Goal: Information Seeking & Learning: Learn about a topic

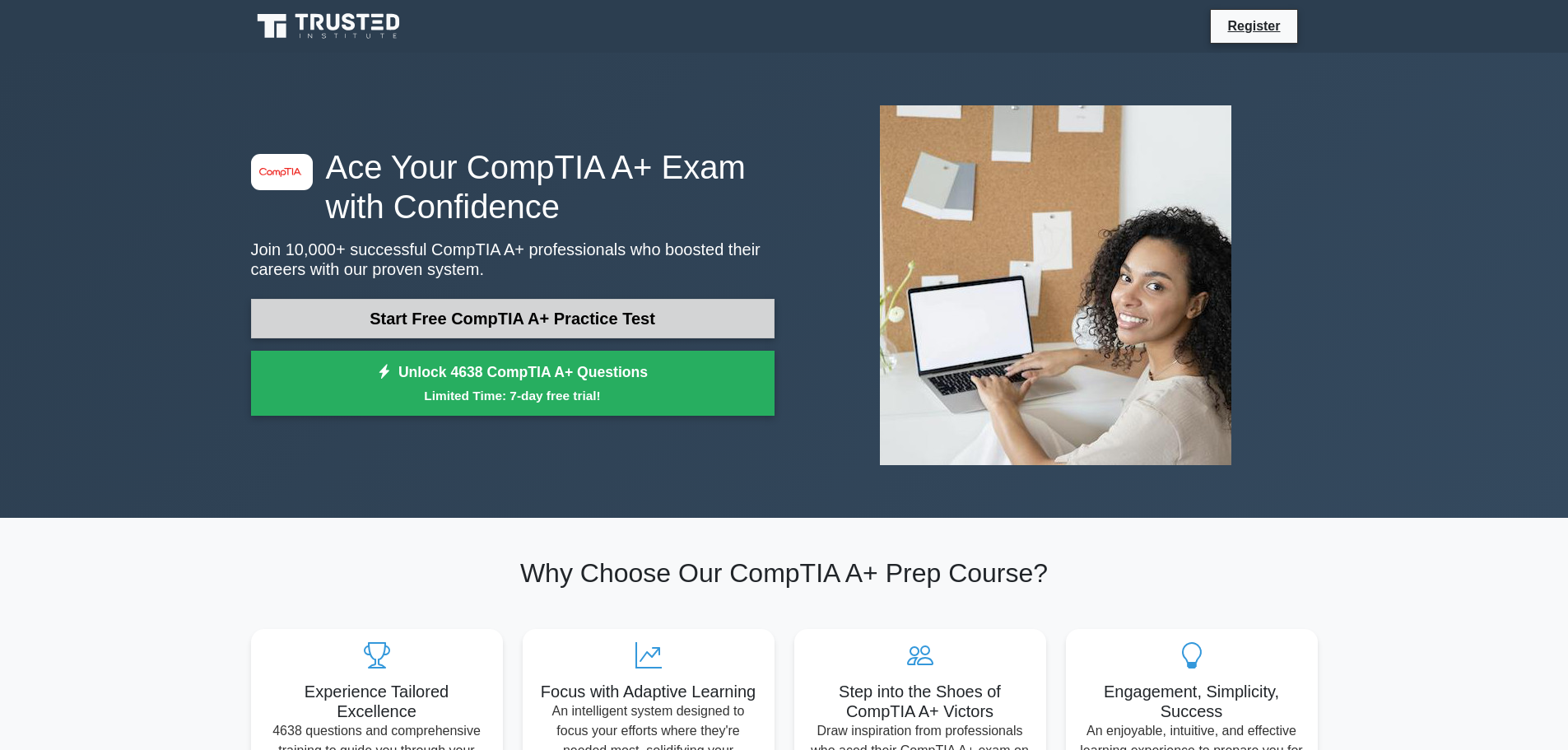
click at [557, 303] on link "Start Free CompTIA A+ Practice Test" at bounding box center [513, 318] width 524 height 40
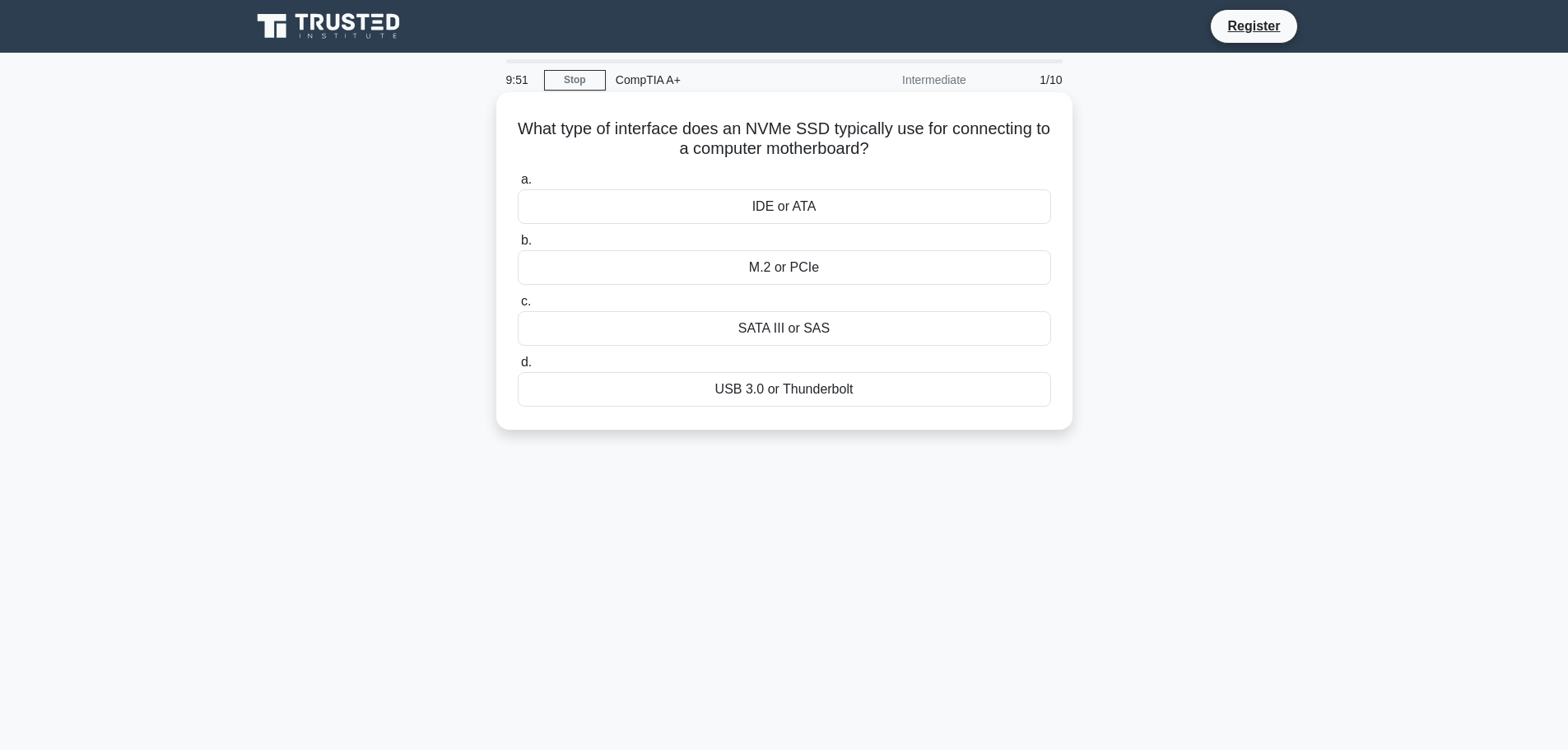
click at [793, 273] on div "M.2 or PCIe" at bounding box center [784, 267] width 533 height 34
click at [518, 246] on input "b. M.2 or PCIe" at bounding box center [518, 240] width 0 height 11
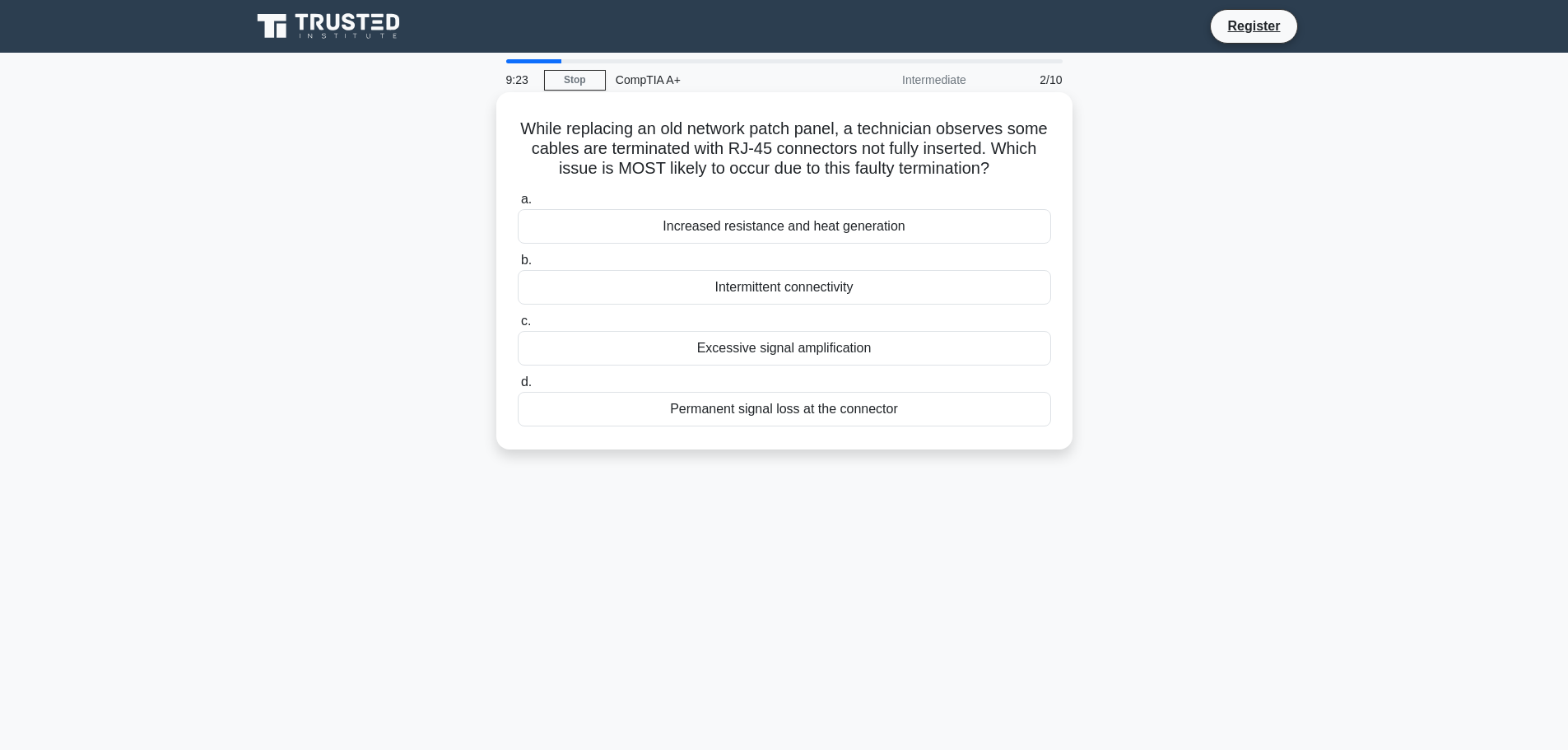
click at [764, 414] on div "Permanent signal loss at the connector" at bounding box center [784, 409] width 533 height 34
click at [518, 388] on input "d. Permanent signal loss at the connector" at bounding box center [518, 382] width 0 height 11
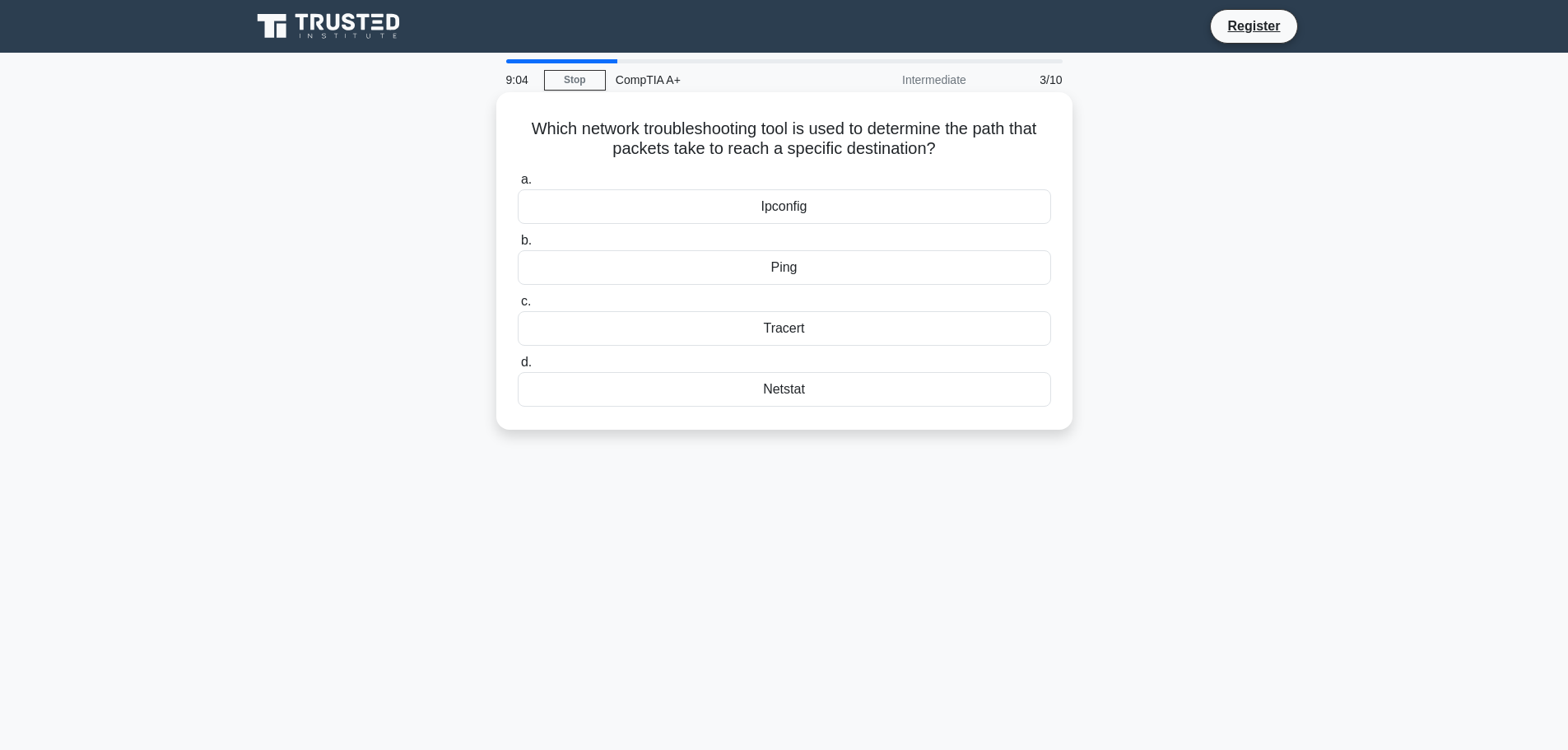
click at [814, 328] on div "Tracert" at bounding box center [784, 328] width 533 height 34
click at [518, 307] on input "c. Tracert" at bounding box center [518, 301] width 0 height 11
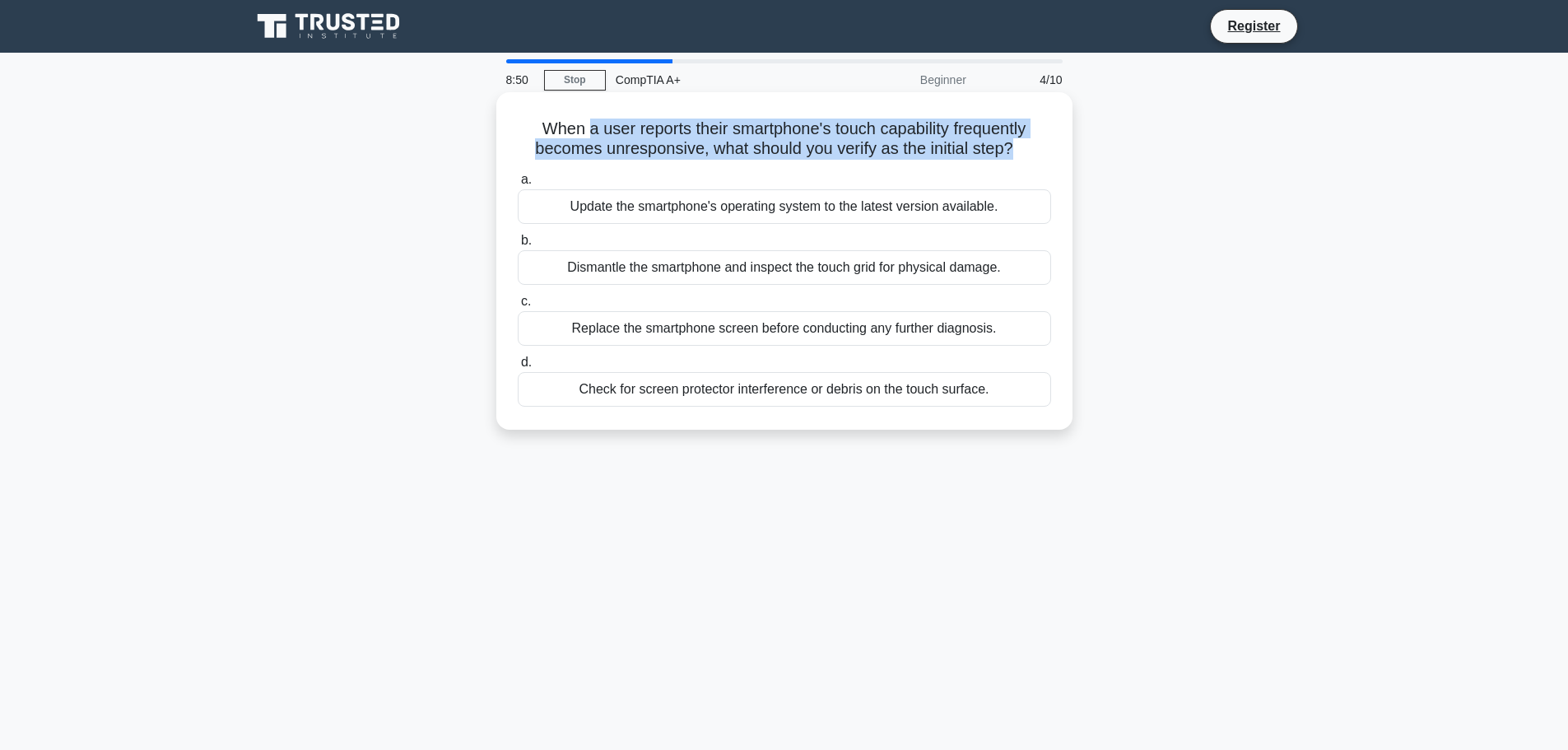
drag, startPoint x: 584, startPoint y: 128, endPoint x: 1017, endPoint y: 145, distance: 433.3
click at [1017, 145] on h5 "When a user reports their smartphone's touch capability frequently becomes unre…" at bounding box center [784, 139] width 536 height 41
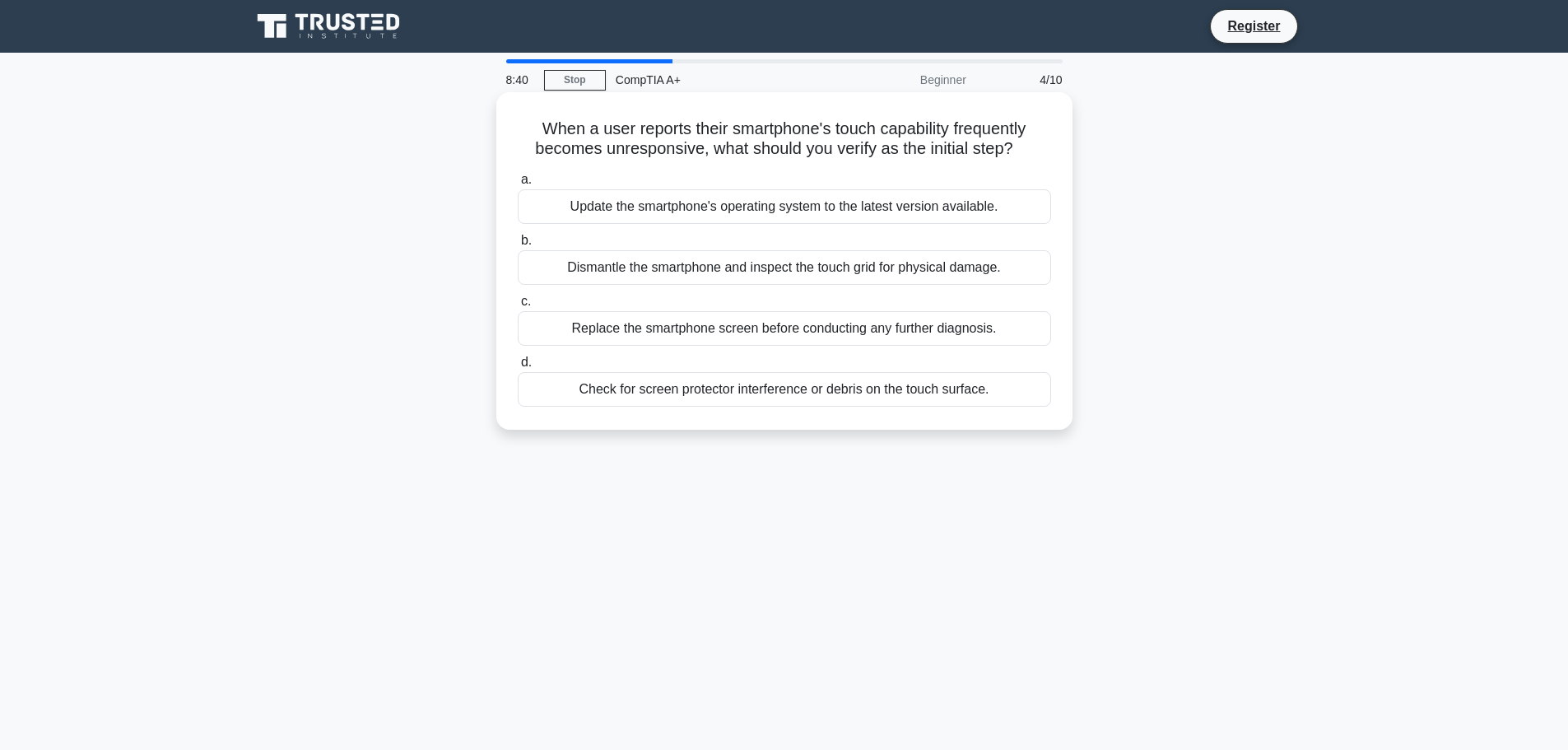
click at [771, 398] on div "Check for screen protector interference or debris on the touch surface." at bounding box center [784, 388] width 533 height 34
click at [518, 368] on input "d. Check for screen protector interference or debris on the touch surface." at bounding box center [518, 362] width 0 height 11
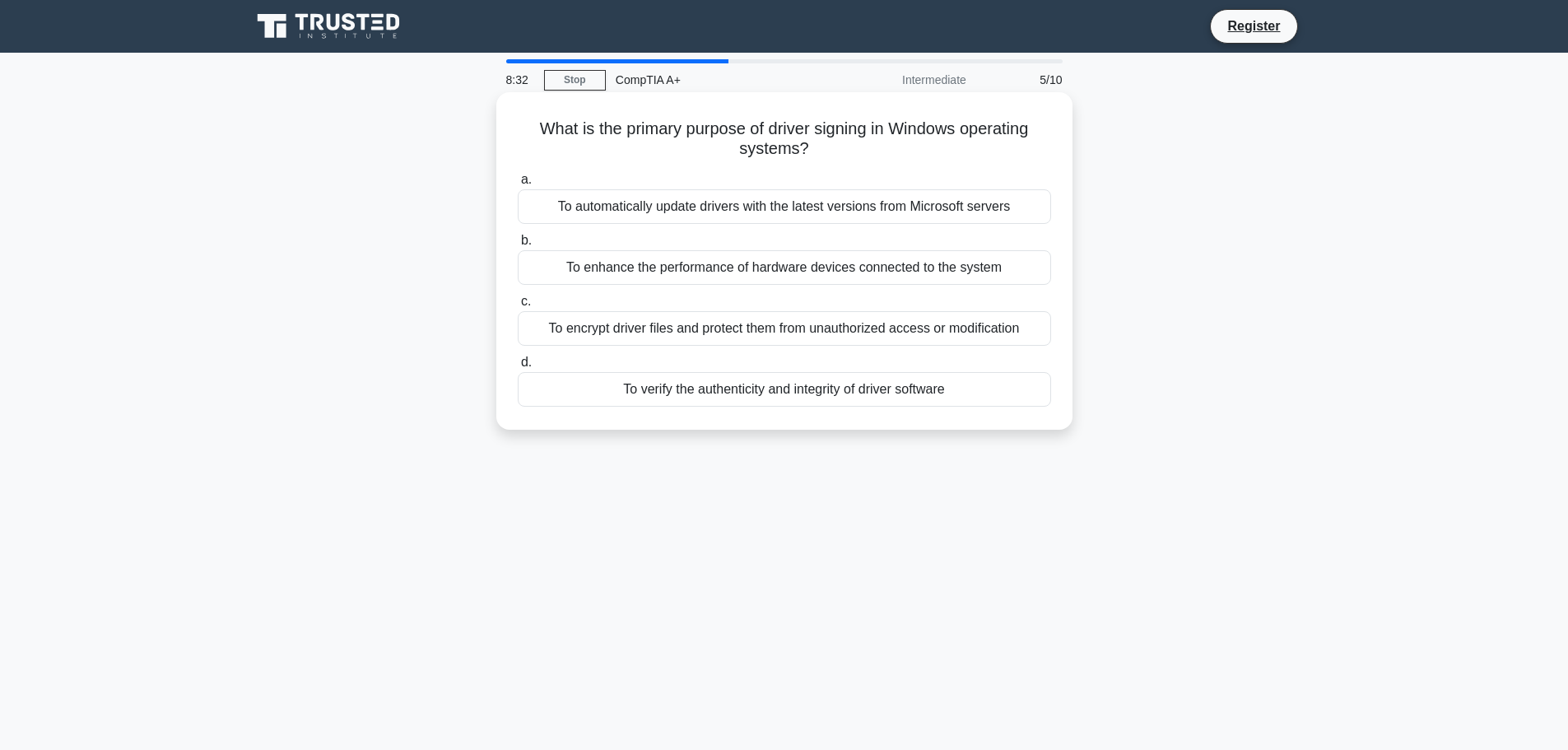
drag, startPoint x: 535, startPoint y: 131, endPoint x: 1059, endPoint y: 145, distance: 524.2
click at [1059, 145] on div "What is the primary purpose of driver signing in Windows operating systems? .sp…" at bounding box center [784, 261] width 563 height 325
click at [930, 334] on div "To encrypt driver files and protect them from unauthorized access or modificati…" at bounding box center [784, 328] width 533 height 34
click at [518, 307] on input "c. To encrypt driver files and protect them from unauthorized access or modific…" at bounding box center [518, 301] width 0 height 11
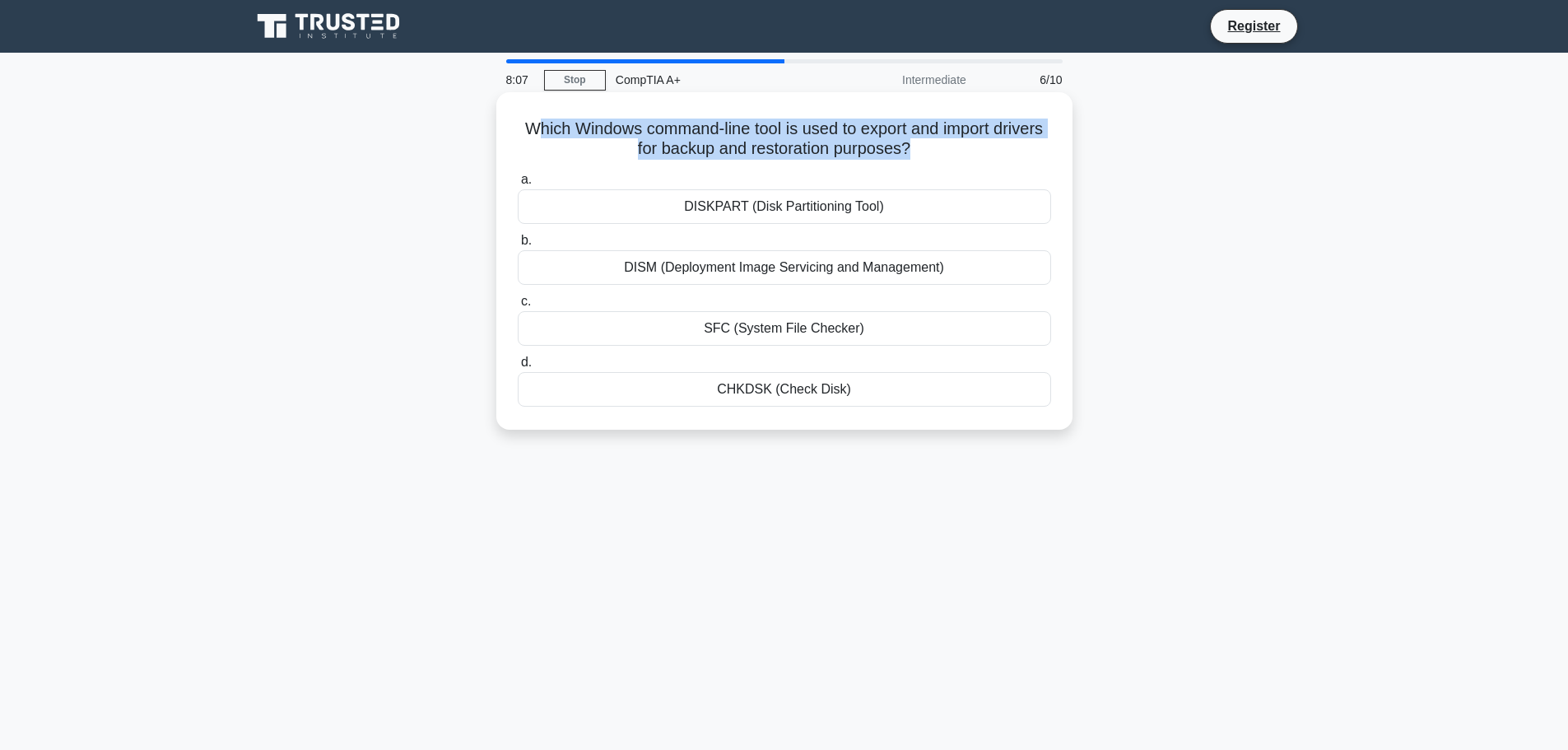
drag, startPoint x: 557, startPoint y: 132, endPoint x: 937, endPoint y: 153, distance: 380.6
click at [937, 153] on h5 "Which Windows command-line tool is used to export and import drivers for backup…" at bounding box center [784, 139] width 536 height 41
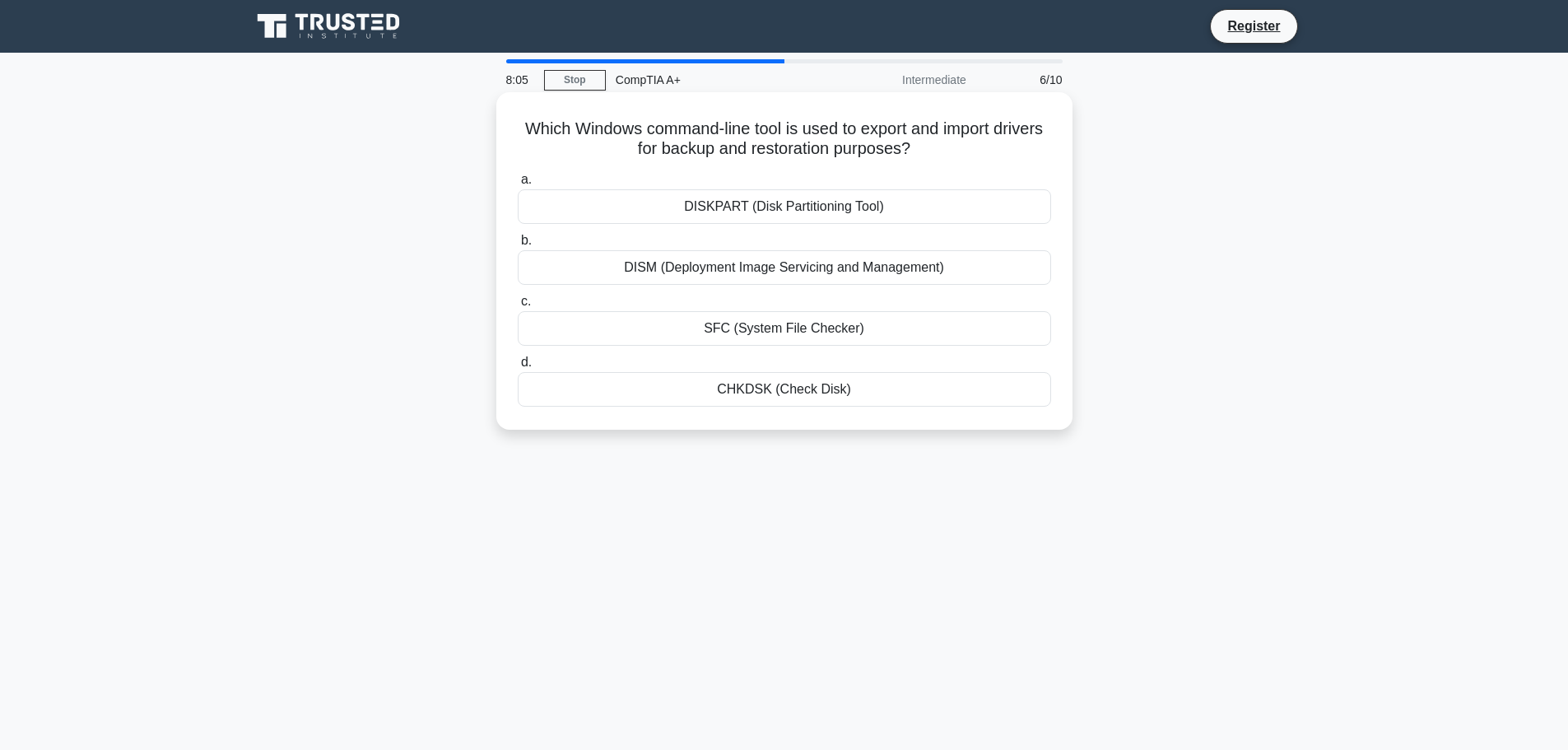
click at [810, 267] on div "DISM (Deployment Image Servicing and Management)" at bounding box center [784, 267] width 533 height 34
click at [518, 246] on input "b. DISM (Deployment Image Servicing and Management)" at bounding box center [518, 240] width 0 height 11
drag, startPoint x: 666, startPoint y: 151, endPoint x: 995, endPoint y: 159, distance: 329.1
click at [995, 159] on h5 "A client is receiving 'Error 0x80070057' when trying to perform a clean install…" at bounding box center [784, 139] width 536 height 41
click at [777, 329] on div "Change the computer's RAM" at bounding box center [784, 328] width 533 height 34
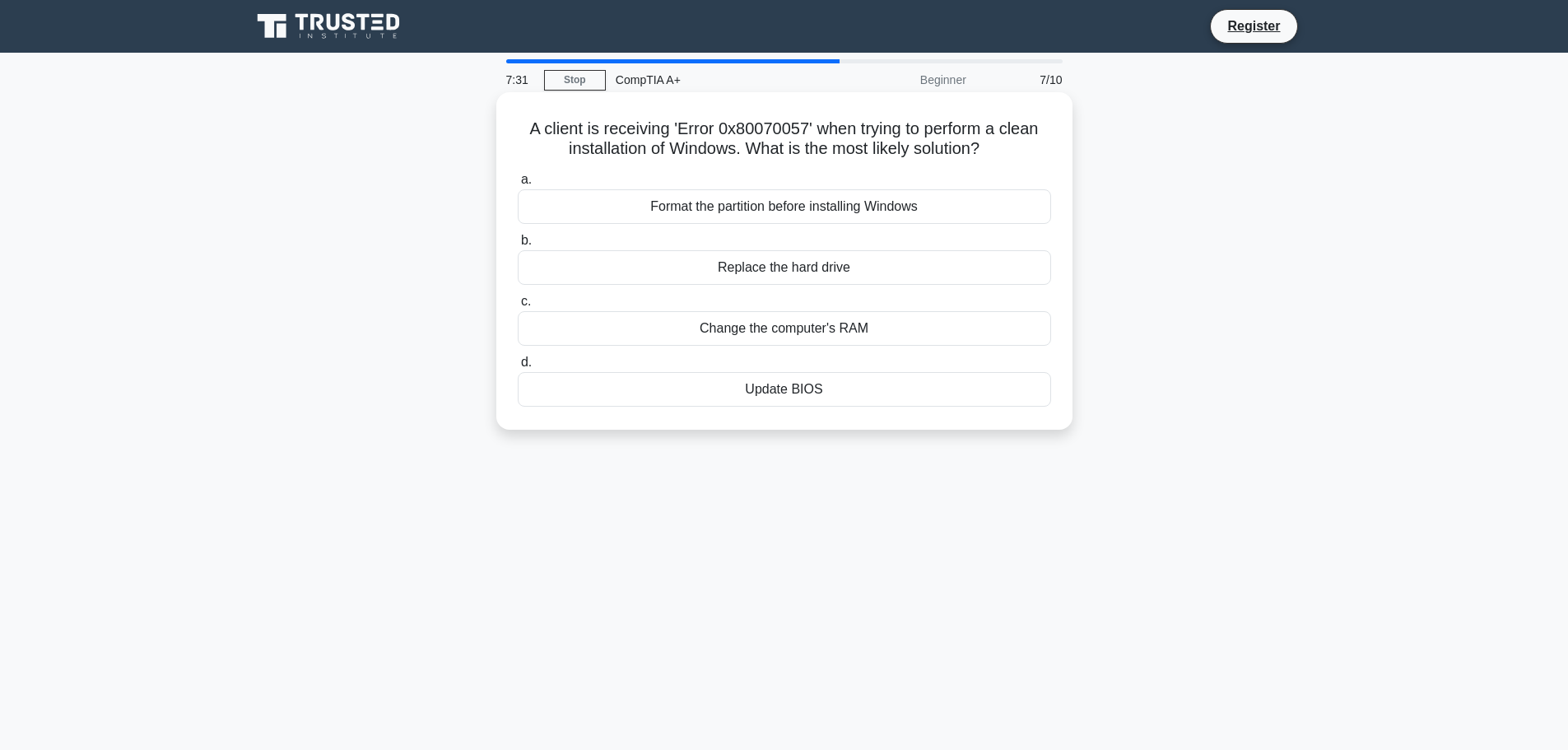
click at [518, 307] on input "c. Change the computer's RAM" at bounding box center [518, 301] width 0 height 11
drag, startPoint x: 997, startPoint y: 155, endPoint x: 920, endPoint y: 137, distance: 79.1
click at [923, 137] on h5 "When configuring a printer in an office network, which option ensures the print…" at bounding box center [784, 139] width 536 height 41
click at [808, 332] on div "User authentication" at bounding box center [784, 328] width 533 height 34
click at [518, 307] on input "c. User authentication" at bounding box center [518, 301] width 0 height 11
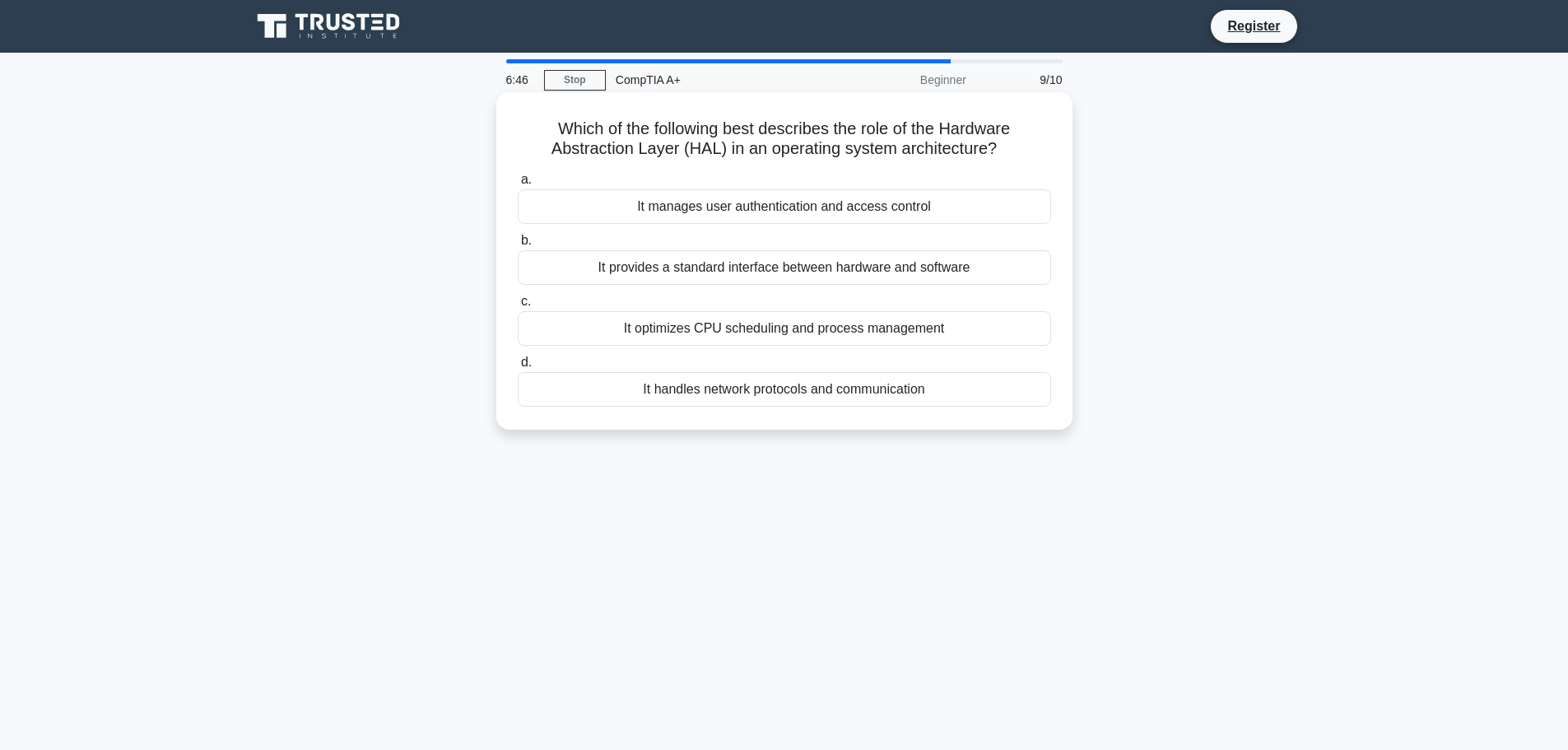
drag, startPoint x: 564, startPoint y: 126, endPoint x: 1022, endPoint y: 161, distance: 459.3
click at [1022, 161] on div "Which of the following best describes the role of the Hardware Abstraction Laye…" at bounding box center [784, 261] width 563 height 325
click at [797, 268] on div "It provides a standard interface between hardware and software" at bounding box center [784, 267] width 533 height 34
click at [518, 246] on input "b. It provides a standard interface between hardware and software" at bounding box center [518, 240] width 0 height 11
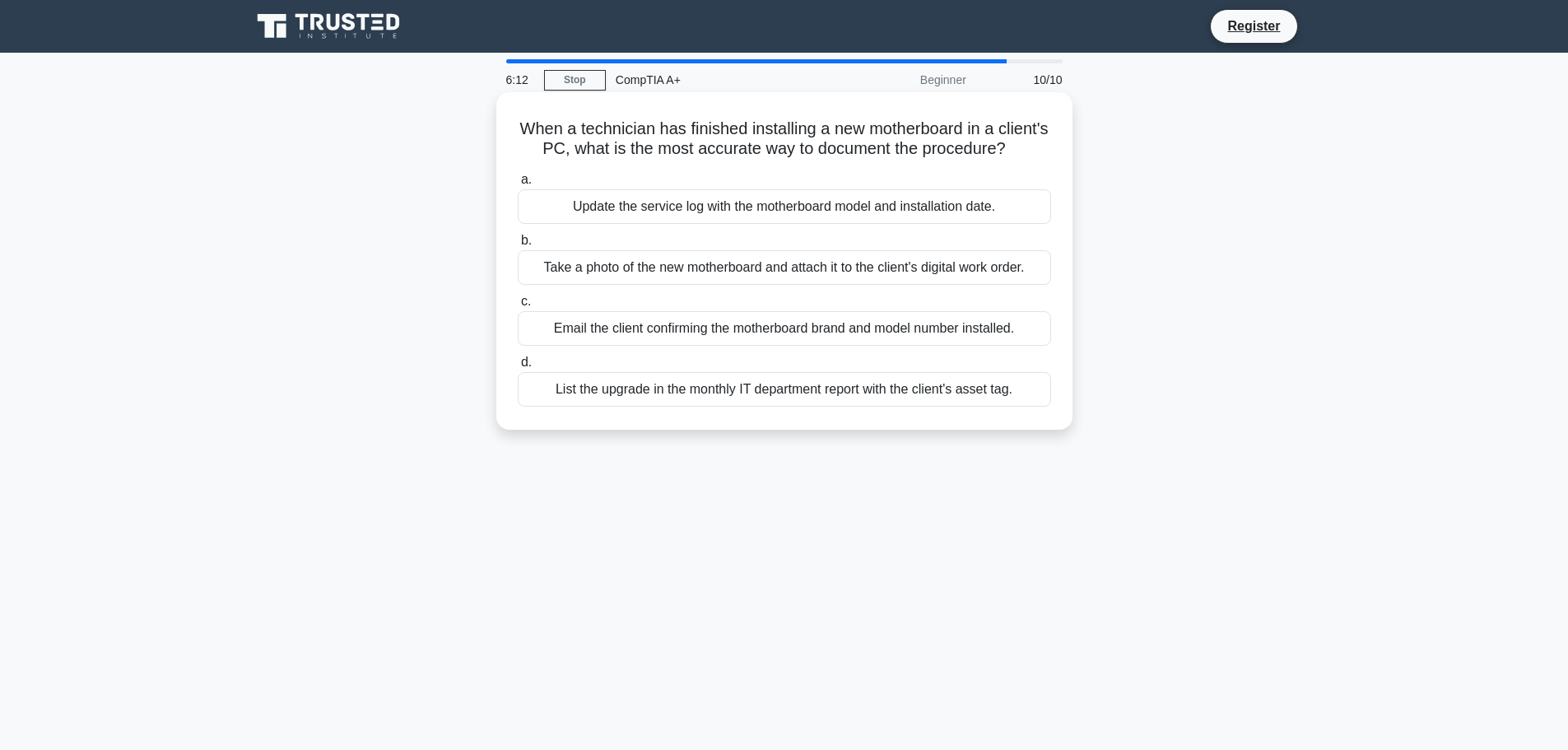
drag, startPoint x: 581, startPoint y: 131, endPoint x: 1064, endPoint y: 161, distance: 483.9
click at [1064, 161] on div "When a technician has finished installing a new motherboard in a client's PC, w…" at bounding box center [784, 261] width 563 height 325
click at [763, 224] on div "Update the service log with the motherboard model and installation date." at bounding box center [784, 206] width 533 height 34
click at [518, 185] on input "a. Update the service log with the motherboard model and installation date." at bounding box center [518, 180] width 0 height 11
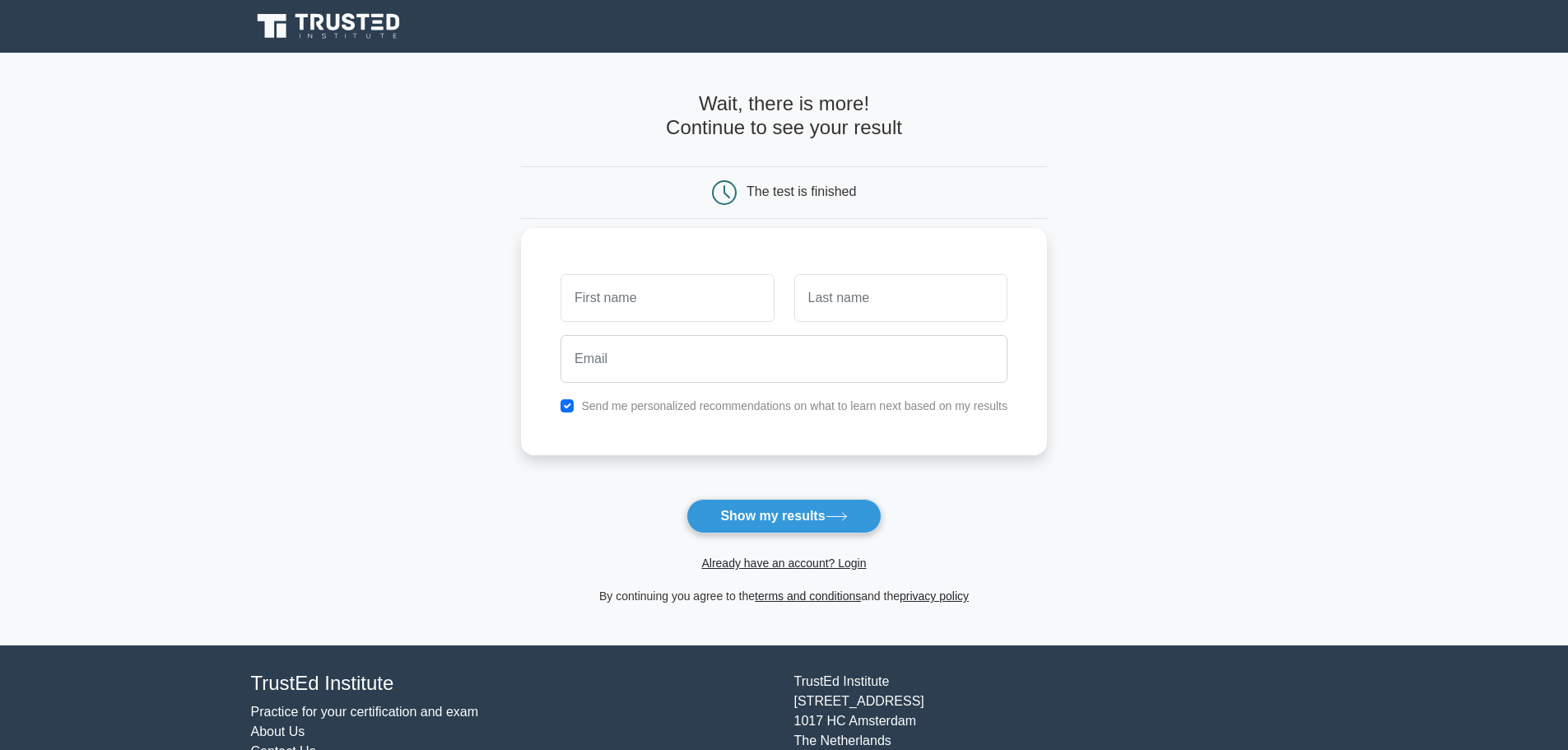
click at [599, 402] on label "Send me personalized recommendations on what to learn next based on my results" at bounding box center [794, 406] width 426 height 13
click at [576, 409] on div "Send me personalized recommendations on what to learn next based on my results" at bounding box center [784, 405] width 467 height 19
click at [564, 408] on input "checkbox" at bounding box center [568, 406] width 13 height 13
checkbox input "false"
drag, startPoint x: 606, startPoint y: 303, endPoint x: 584, endPoint y: 302, distance: 22.0
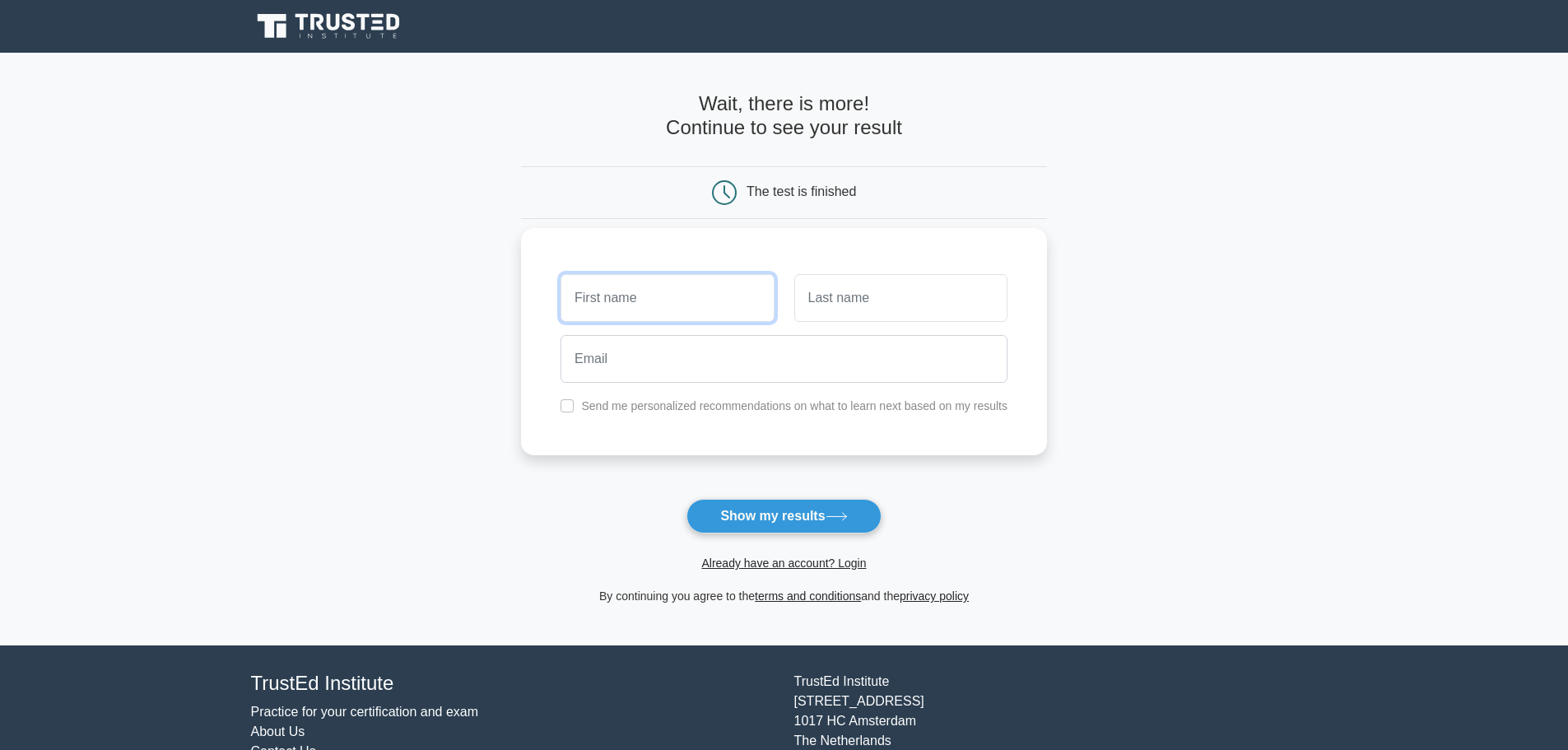
click at [606, 303] on input "text" at bounding box center [668, 298] width 214 height 48
type input "matt"
click at [805, 292] on input "text" at bounding box center [901, 298] width 214 height 48
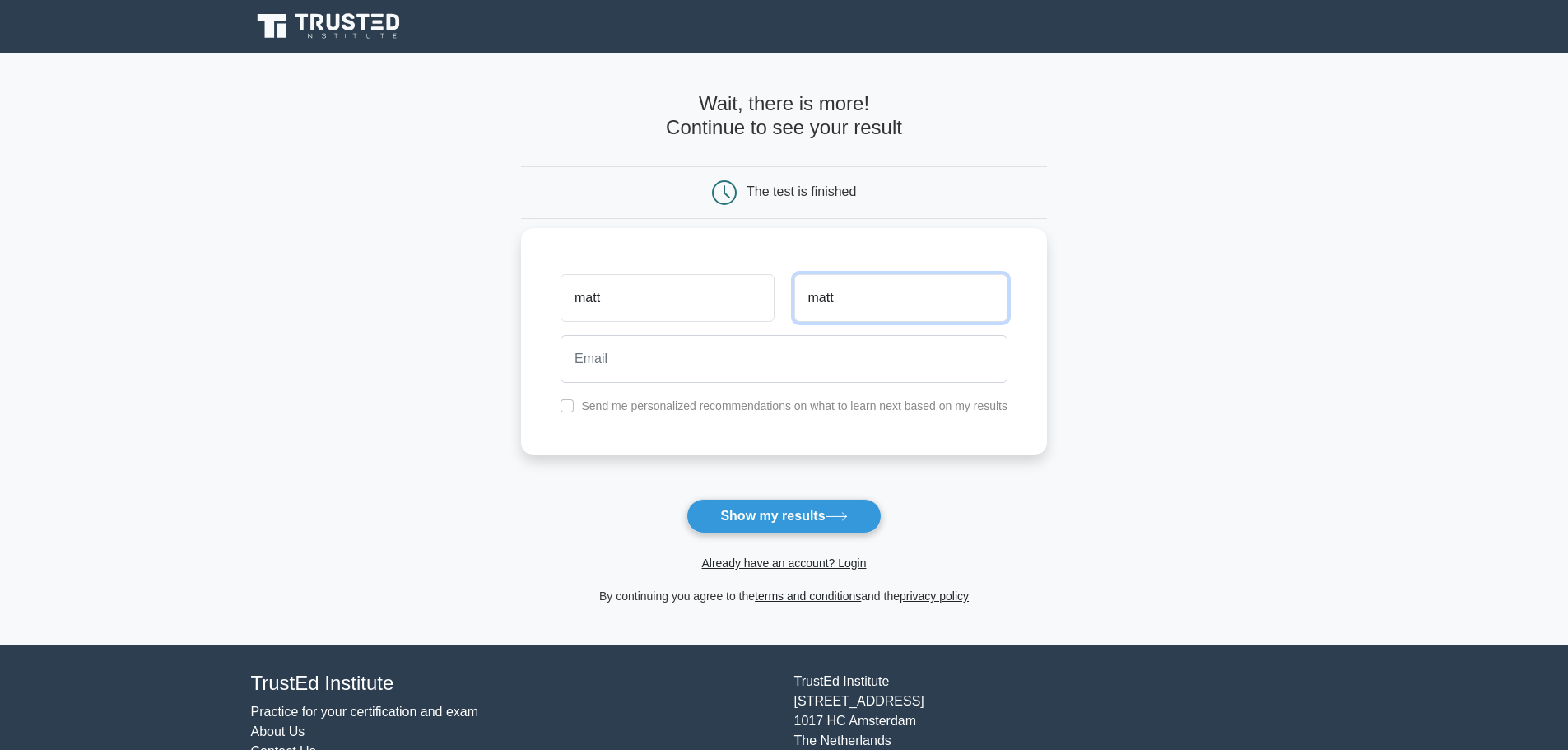
type input "matt"
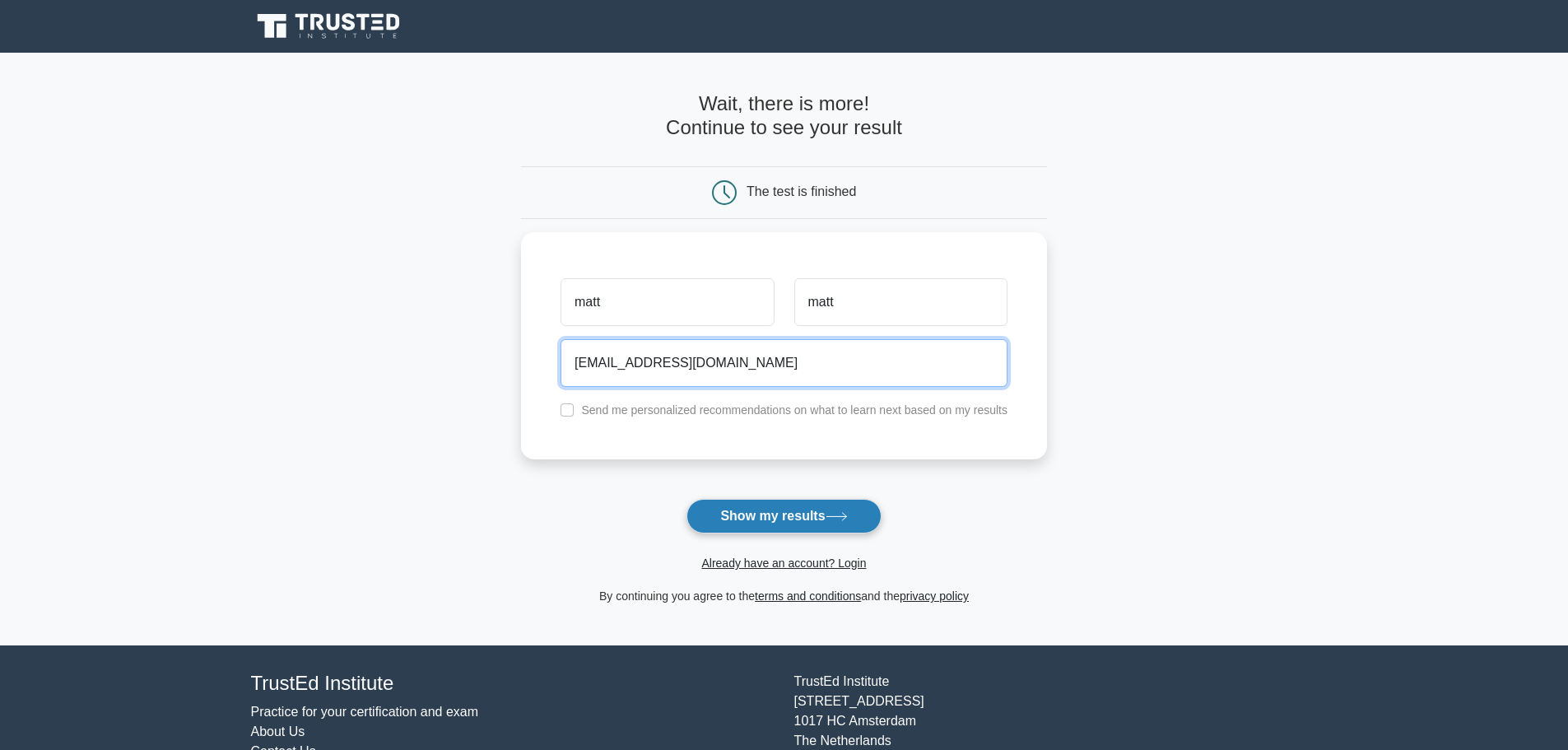
type input "matt@gmail.com"
click at [805, 502] on button "Show my results" at bounding box center [783, 515] width 194 height 34
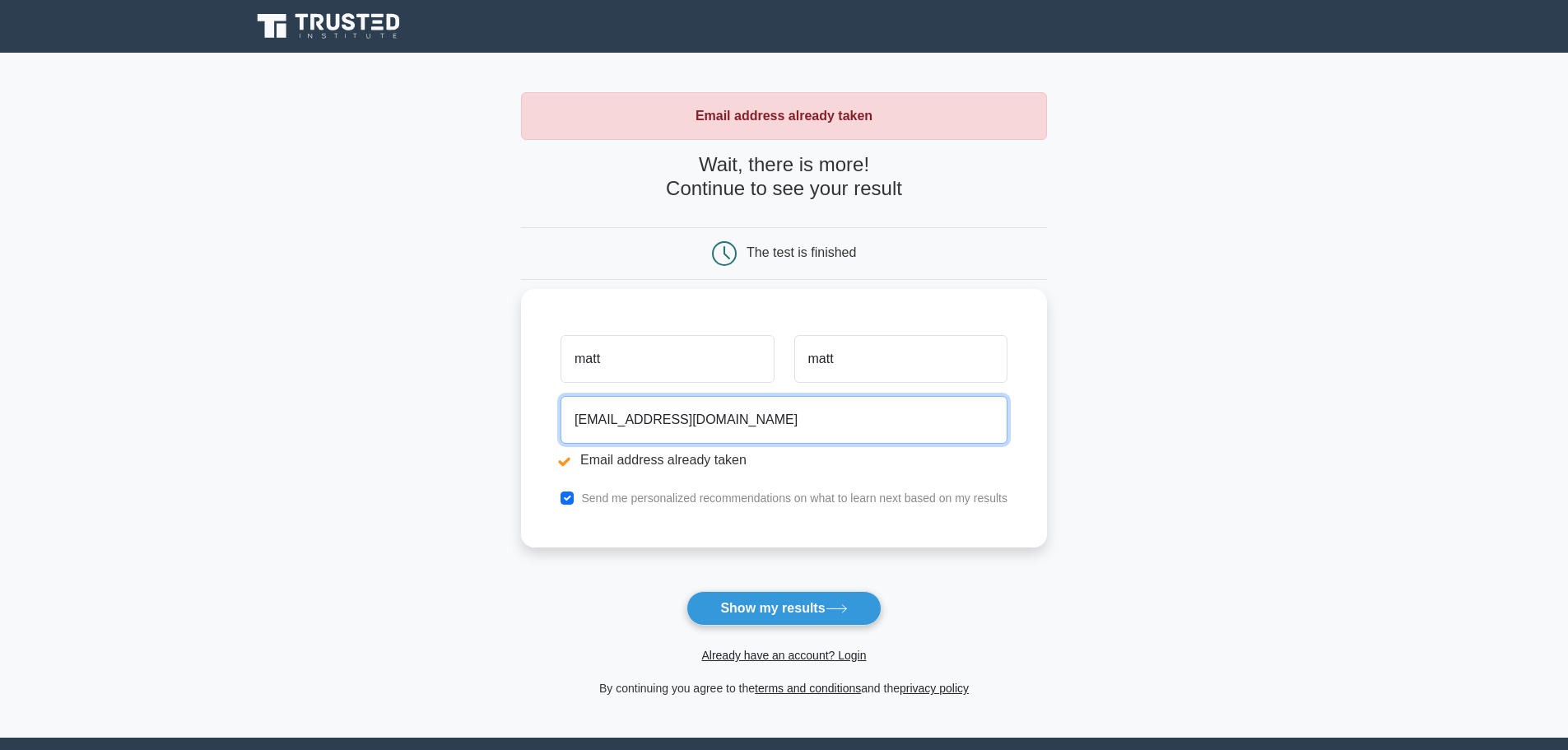
click at [601, 413] on input "[EMAIL_ADDRESS][DOMAIN_NAME]" at bounding box center [784, 420] width 447 height 48
type input "[EMAIL_ADDRESS][DOMAIN_NAME]"
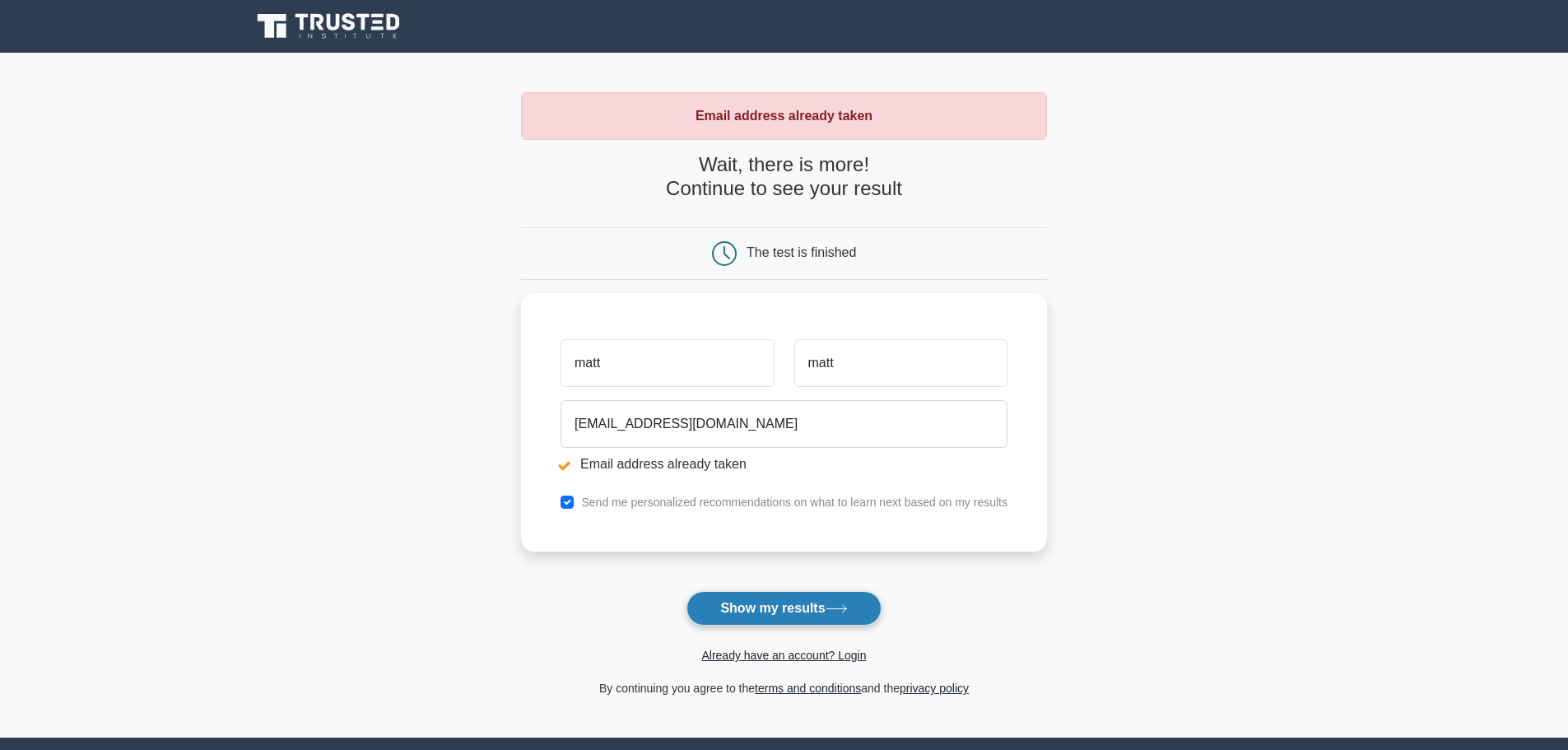
click at [774, 618] on button "Show my results" at bounding box center [783, 608] width 194 height 34
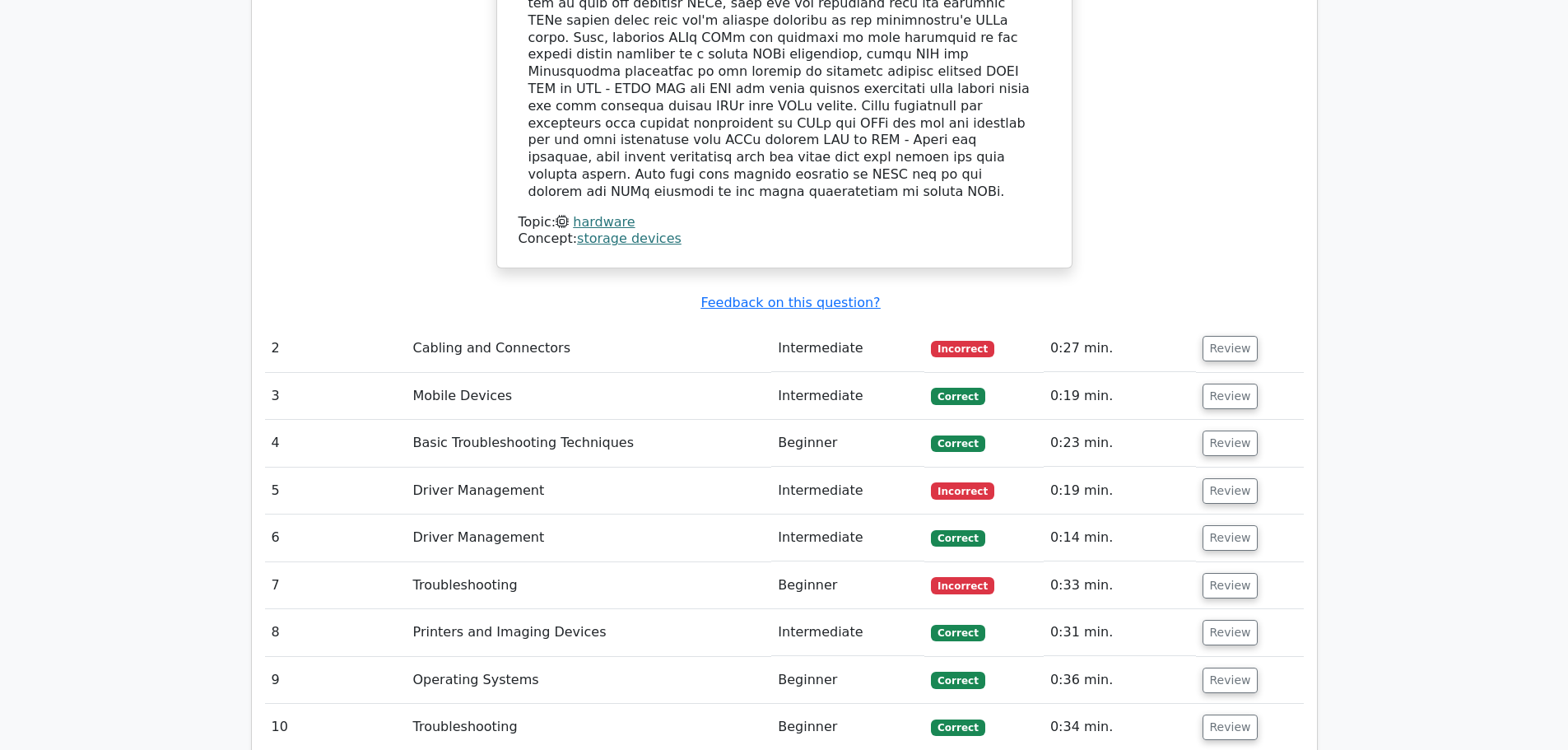
scroll to position [1975, 0]
click at [1238, 336] on button "Review" at bounding box center [1230, 349] width 56 height 25
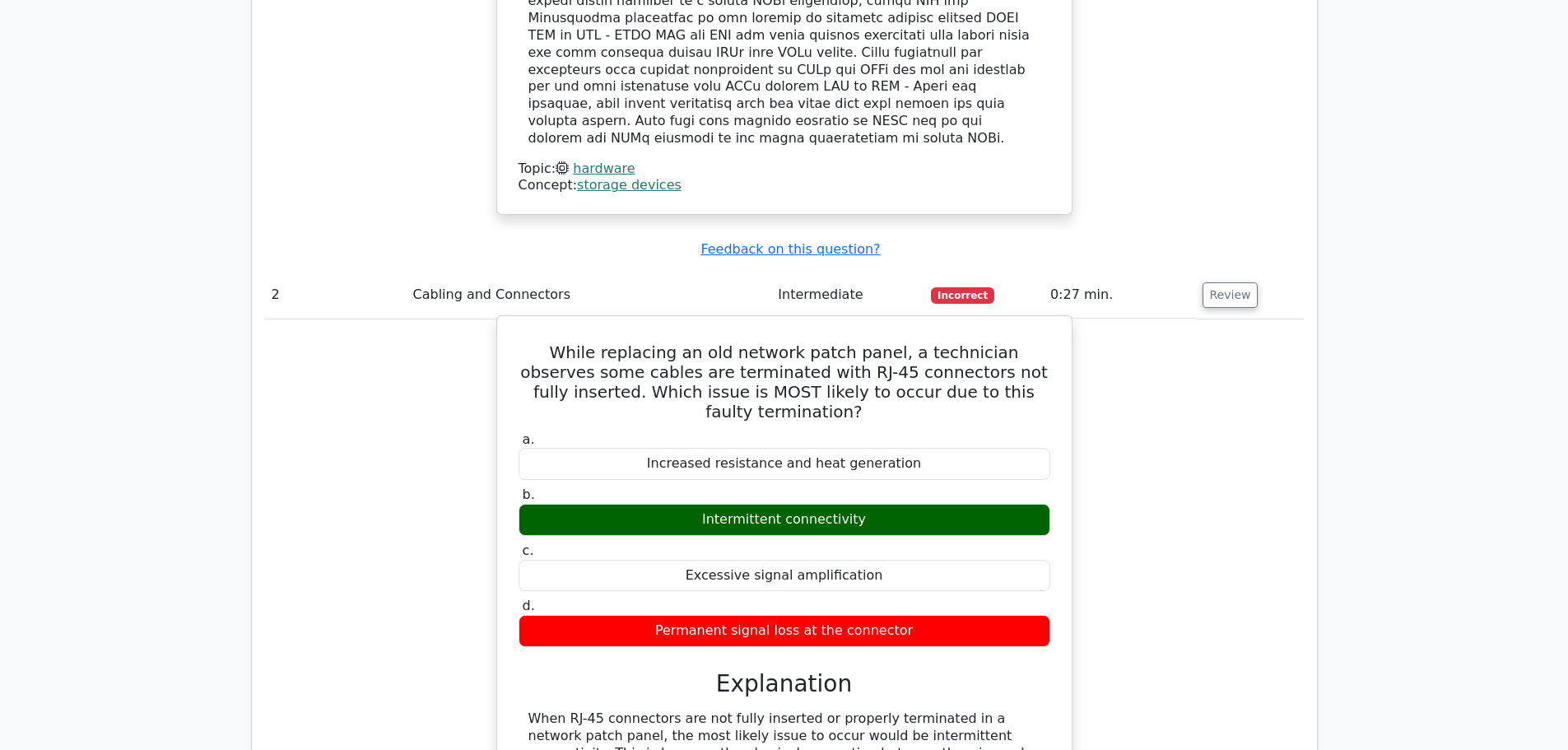
scroll to position [2057, 0]
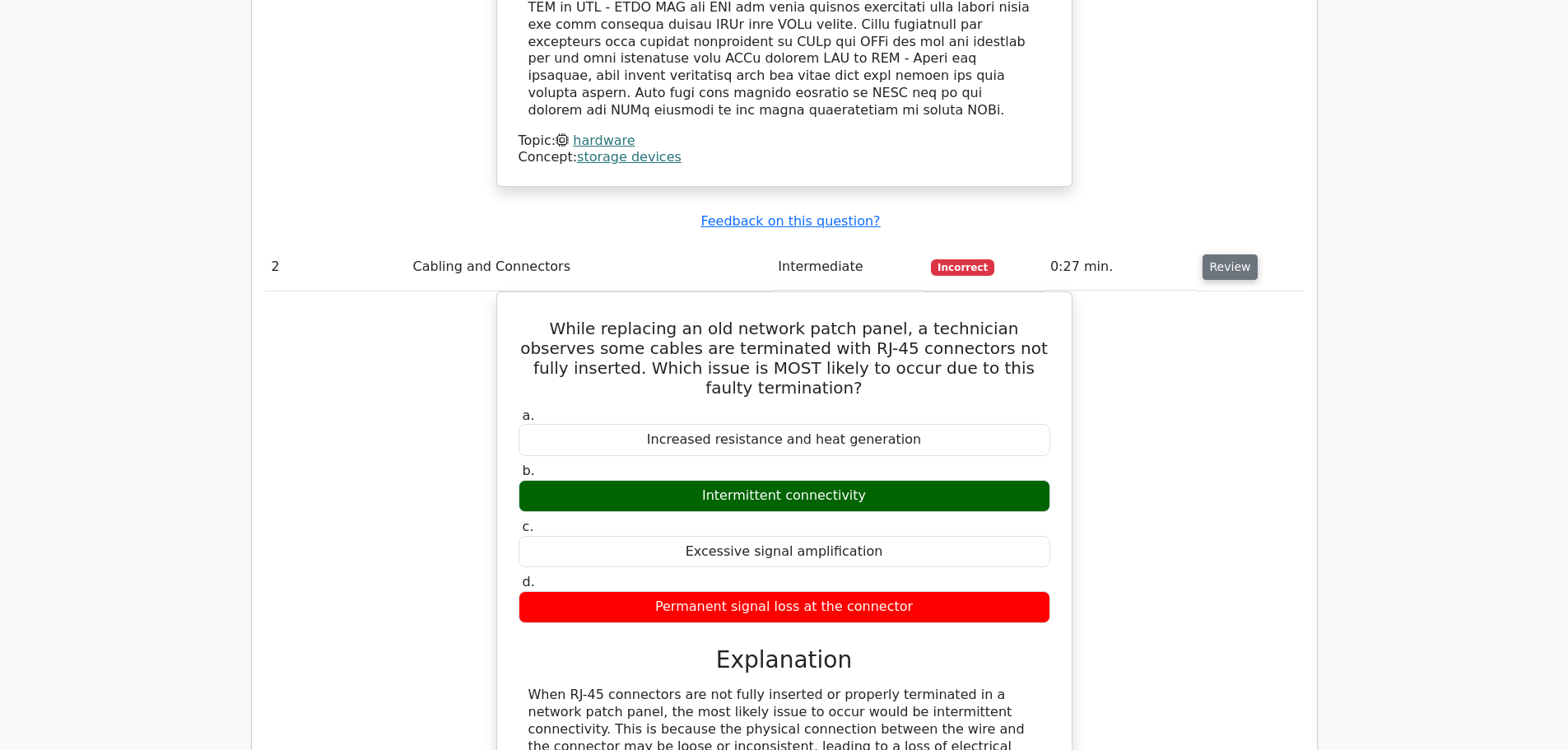
click at [1229, 254] on button "Review" at bounding box center [1230, 267] width 56 height 25
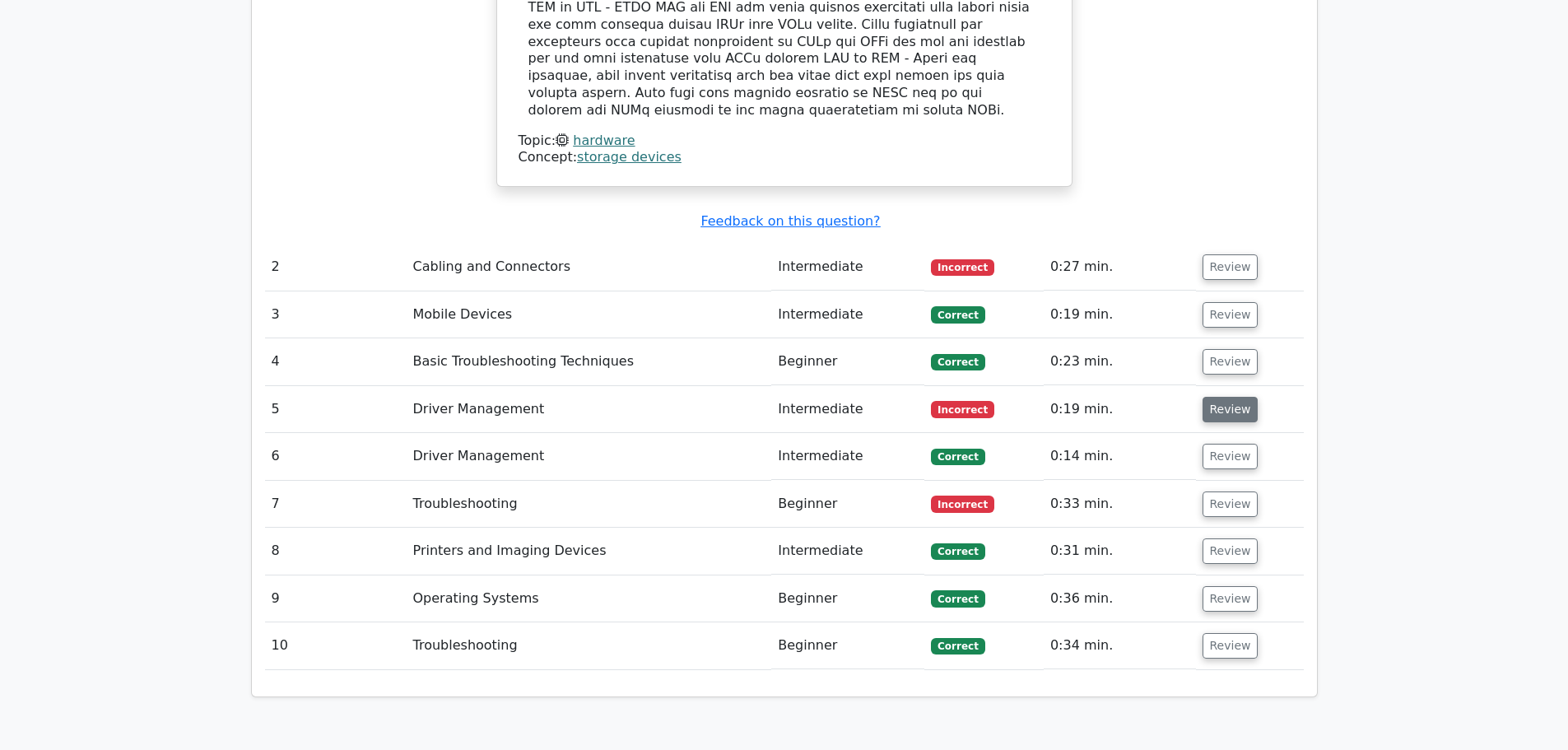
click at [1214, 397] on button "Review" at bounding box center [1230, 409] width 56 height 25
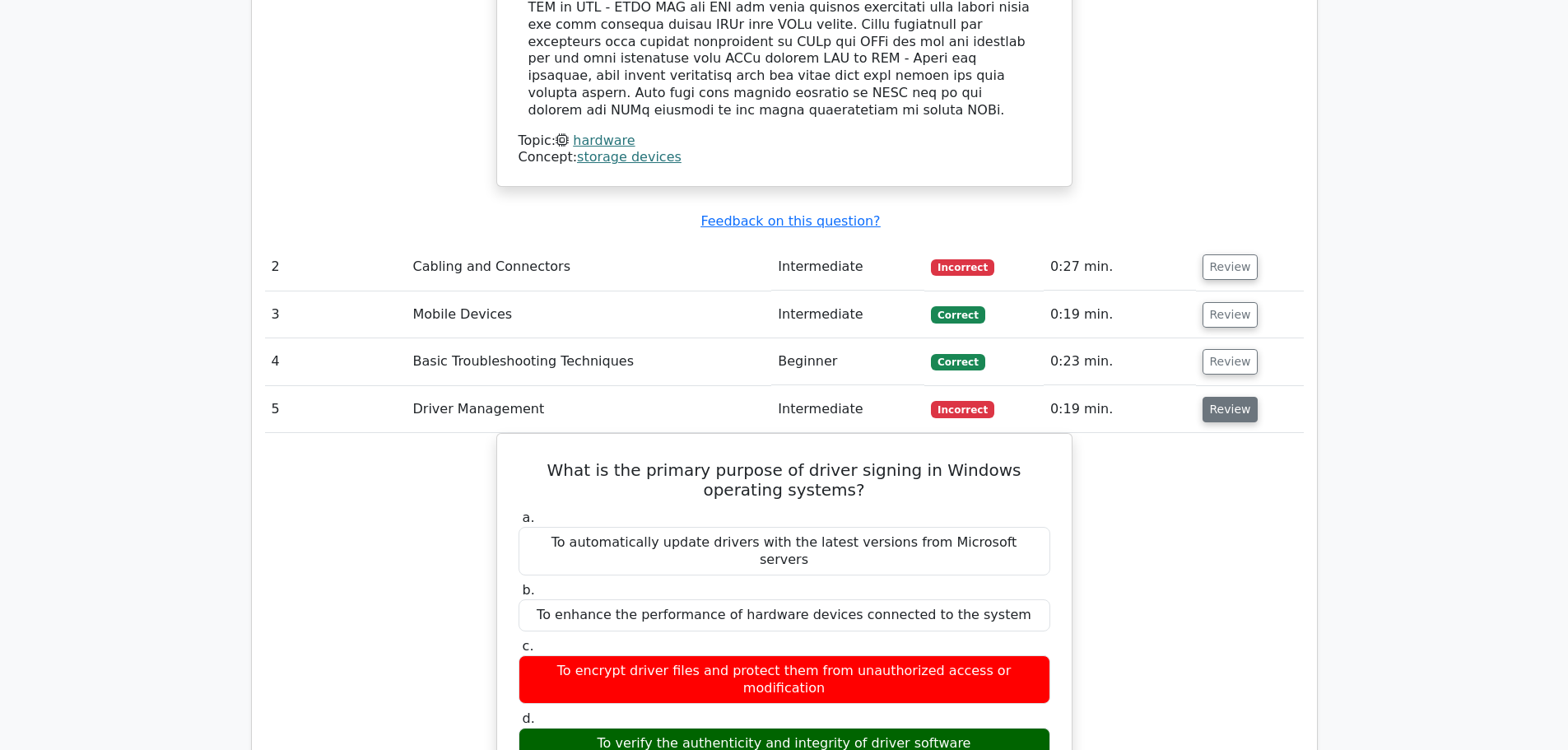
click at [1227, 397] on button "Review" at bounding box center [1230, 409] width 56 height 25
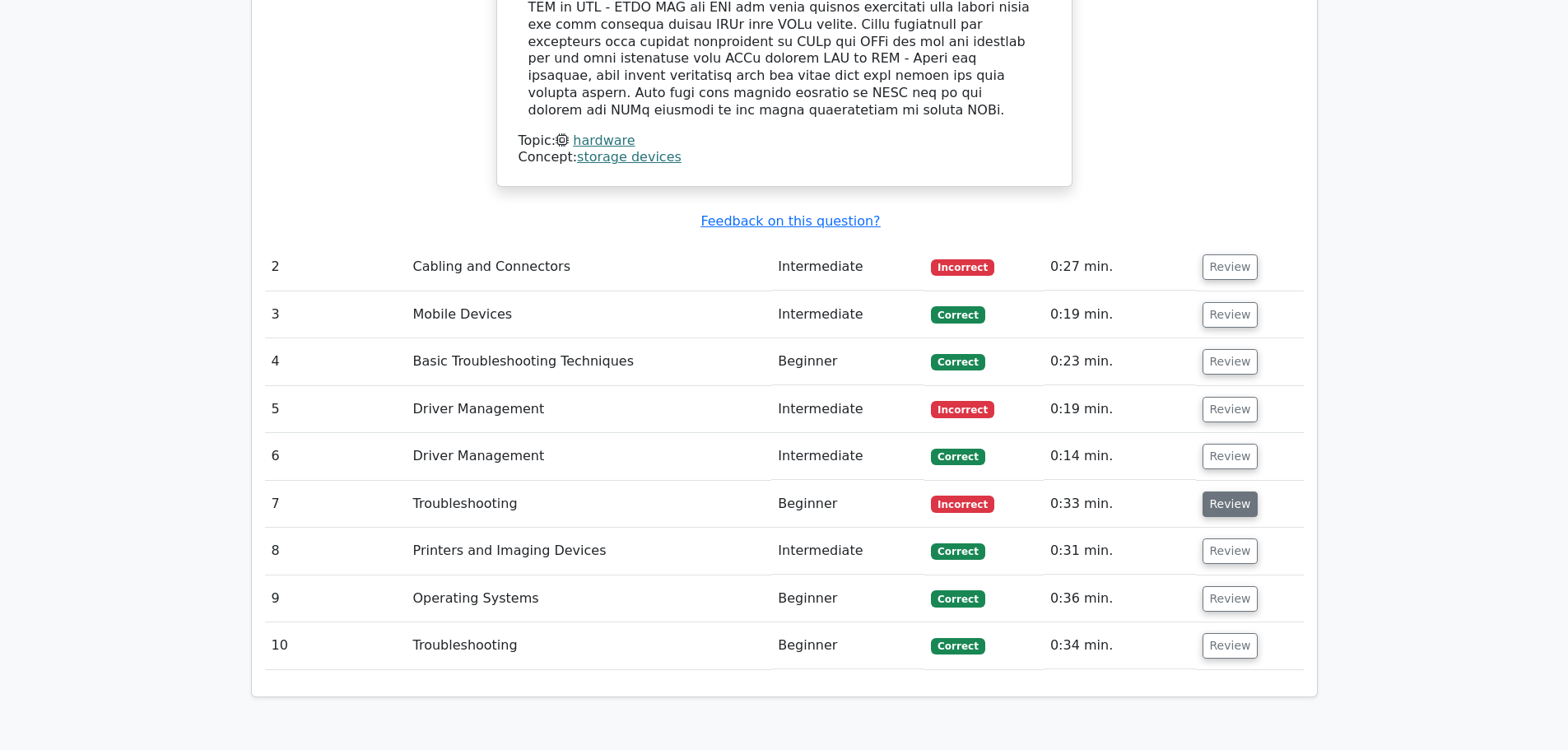
click at [1225, 491] on button "Review" at bounding box center [1230, 504] width 56 height 25
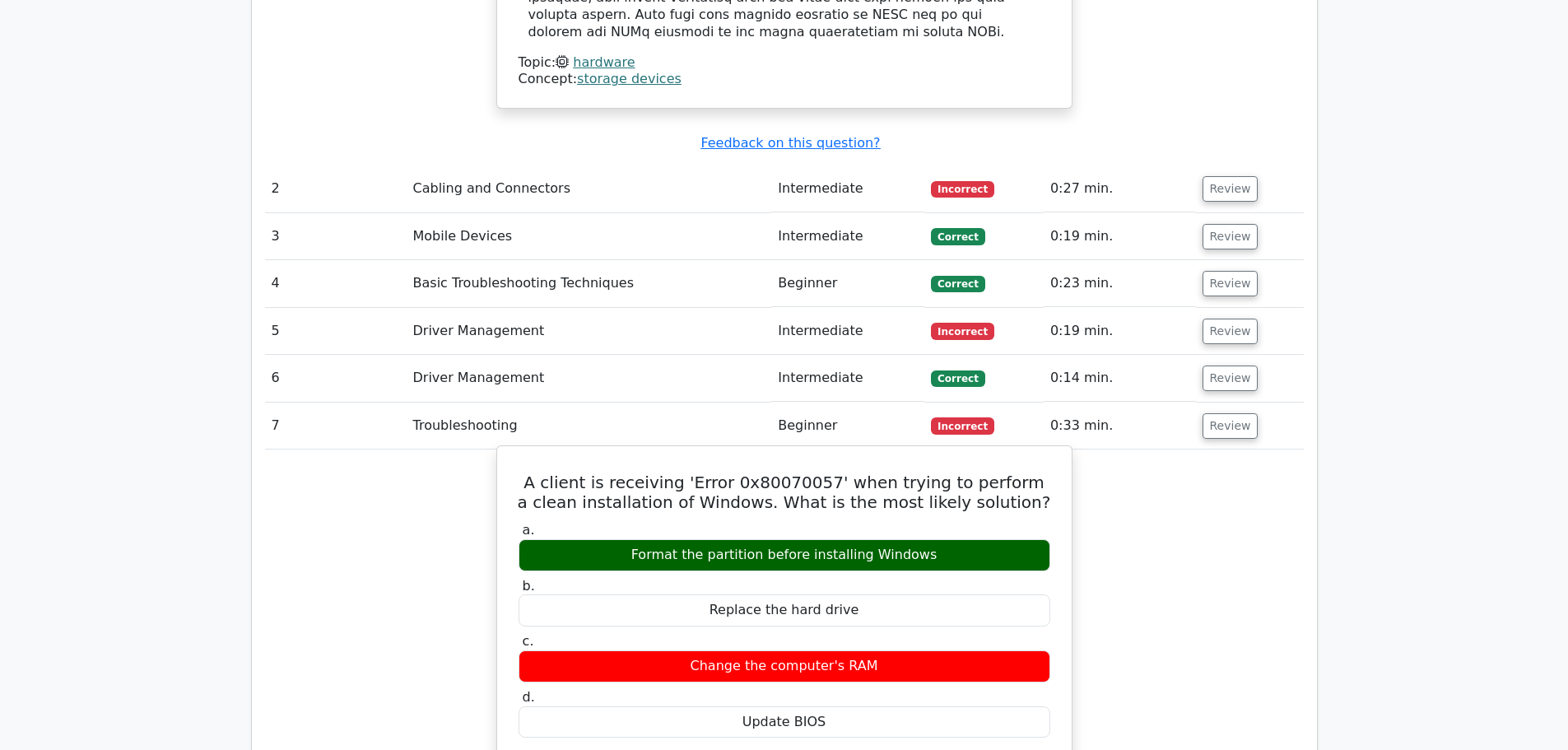
scroll to position [2305, 0]
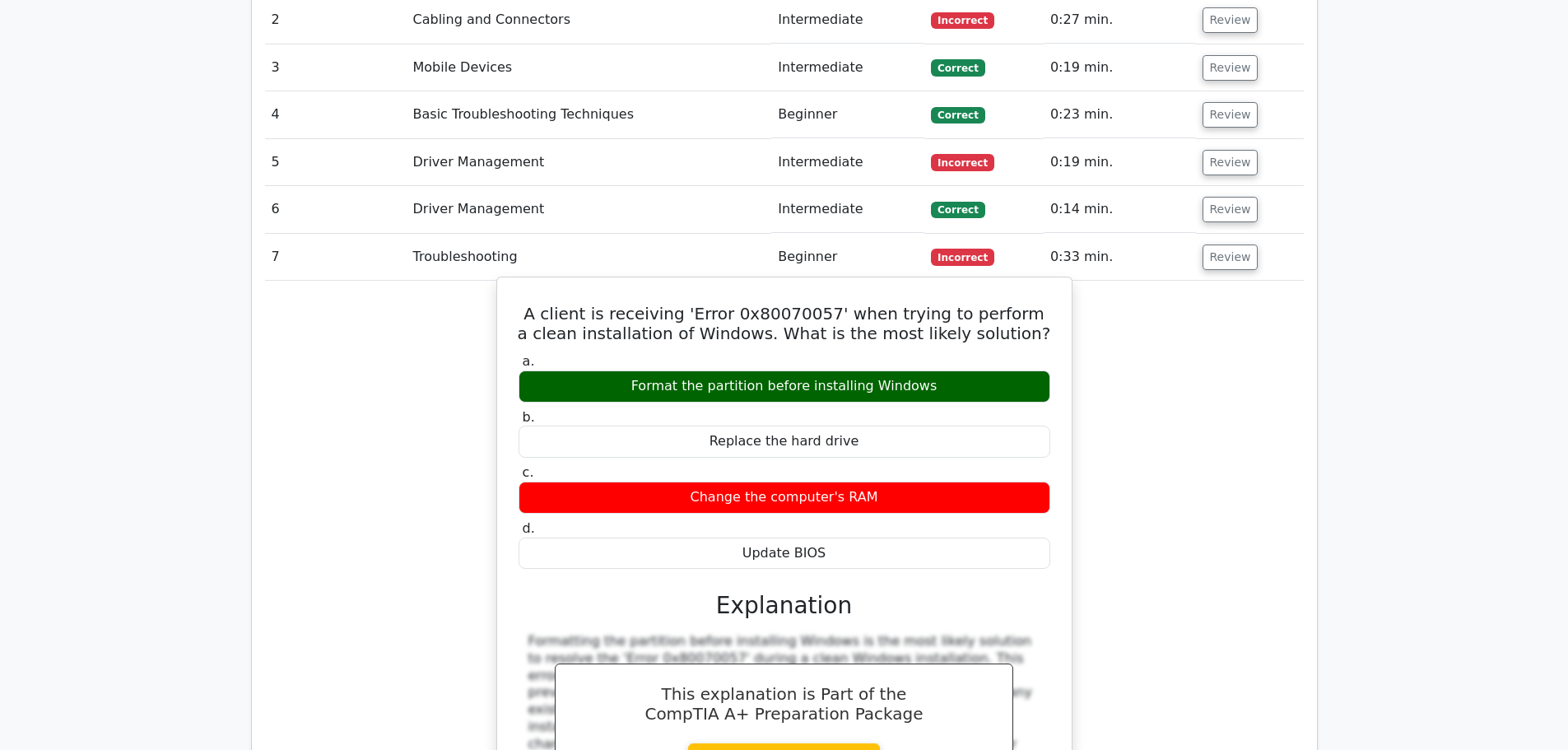
drag, startPoint x: 814, startPoint y: 268, endPoint x: 1029, endPoint y: 268, distance: 215.0
click at [1029, 371] on div "Format the partition before installing Windows" at bounding box center [784, 387] width 531 height 32
